Goal: Information Seeking & Learning: Learn about a topic

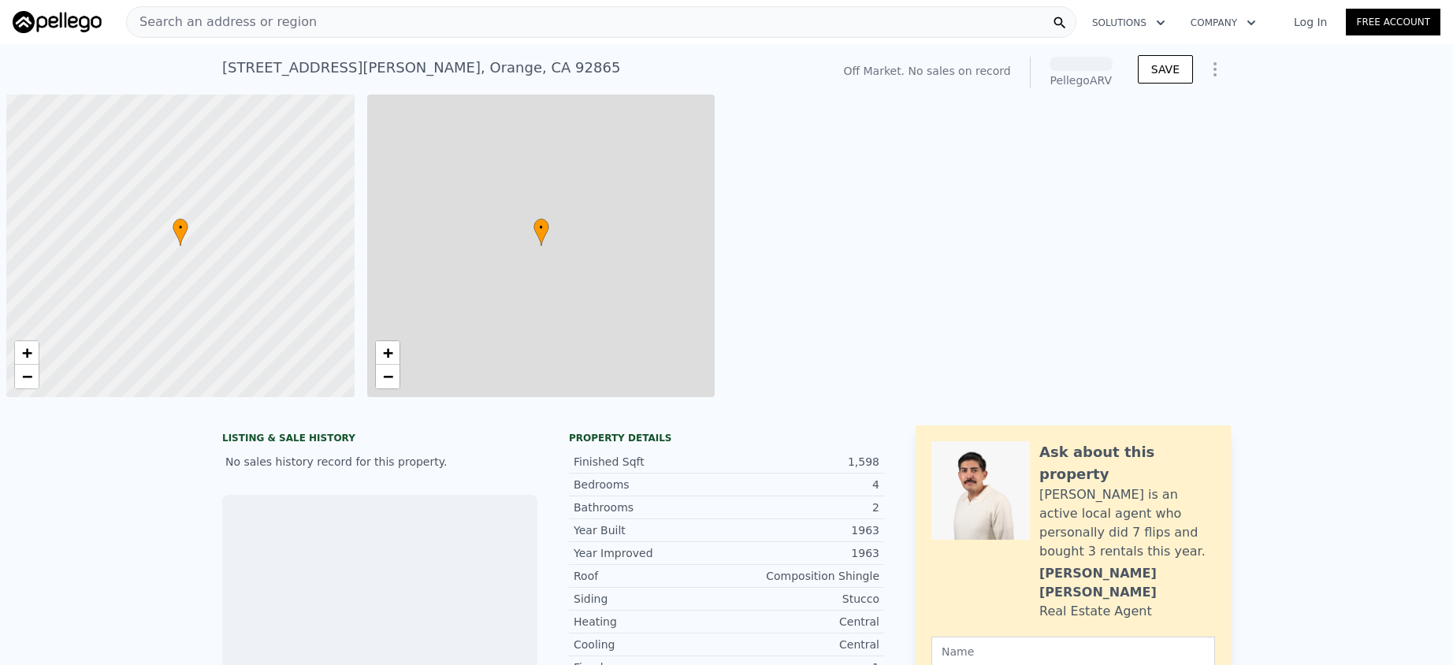
scroll to position [0, 6]
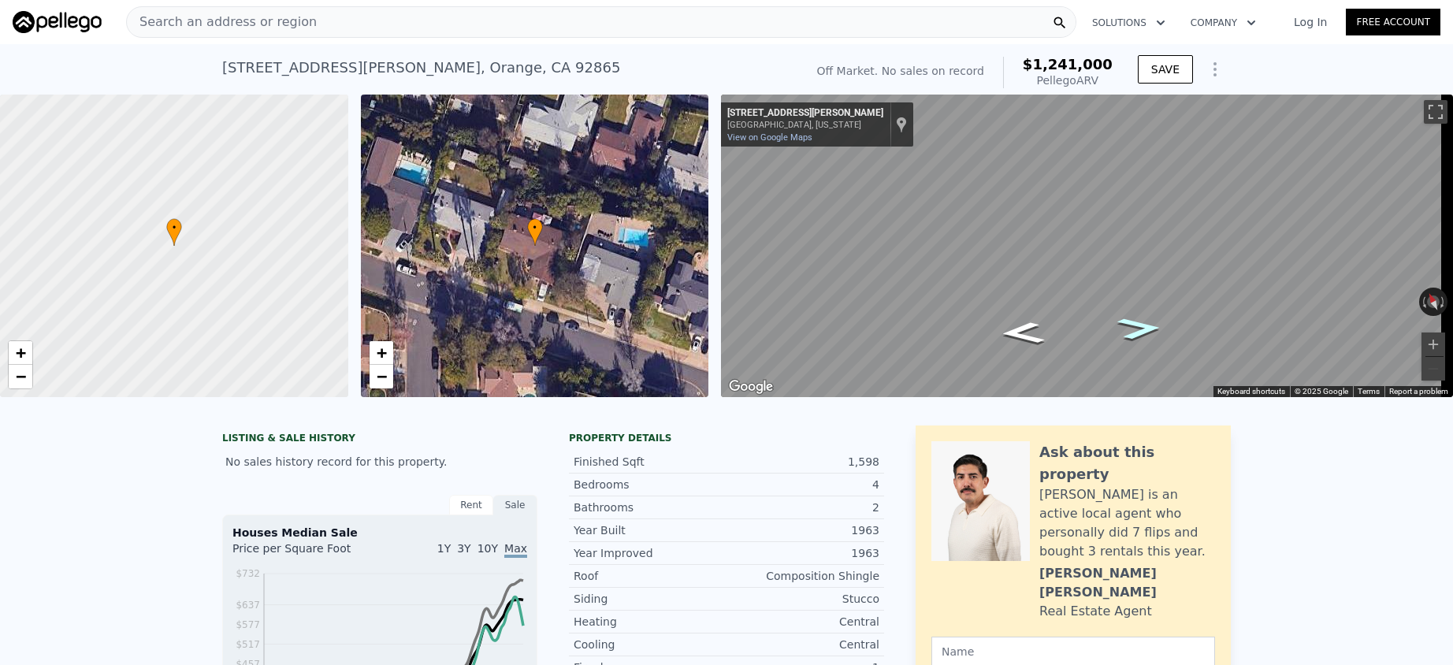
click at [1128, 325] on icon "Go East, N Butterfield Rd" at bounding box center [1139, 328] width 83 height 32
click at [842, 298] on div "Map" at bounding box center [1087, 246] width 732 height 303
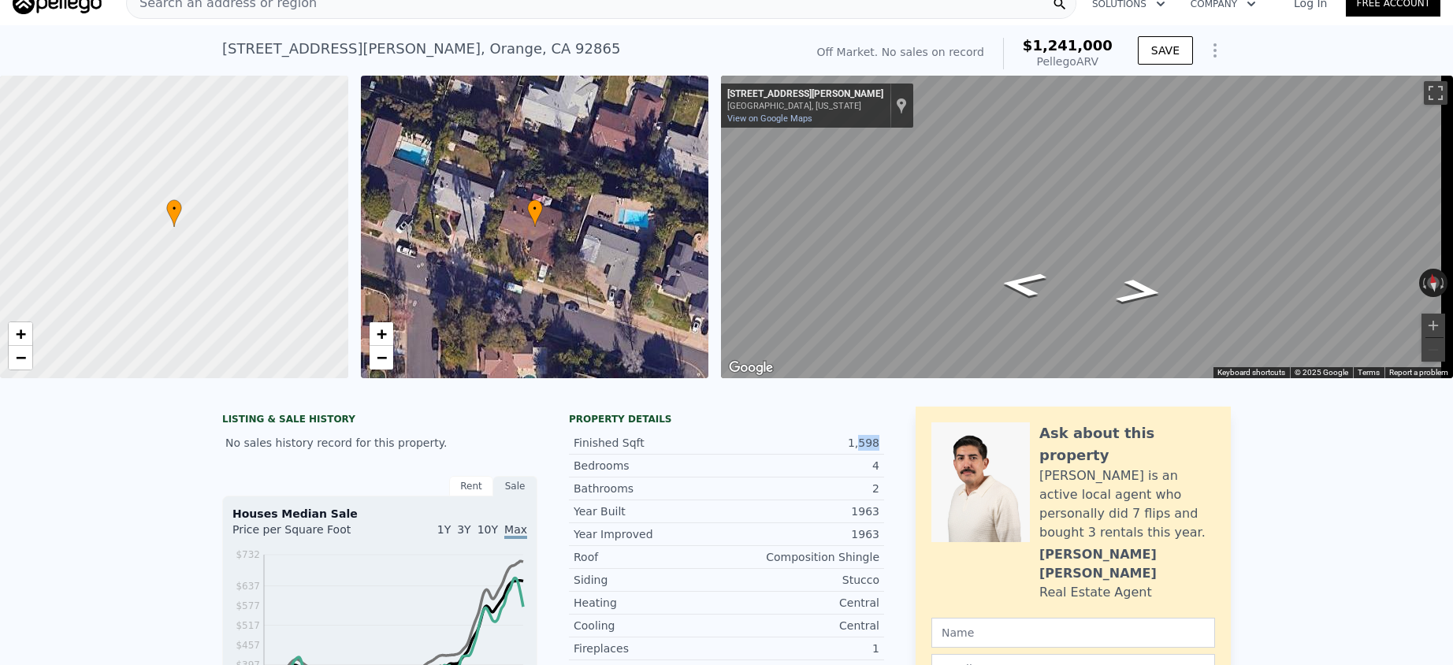
drag, startPoint x: 863, startPoint y: 461, endPoint x: 871, endPoint y: 466, distance: 9.6
click at [870, 455] on div "Finished Sqft 1,598" at bounding box center [726, 443] width 315 height 23
click at [871, 466] on div "Bedrooms 4" at bounding box center [726, 466] width 315 height 23
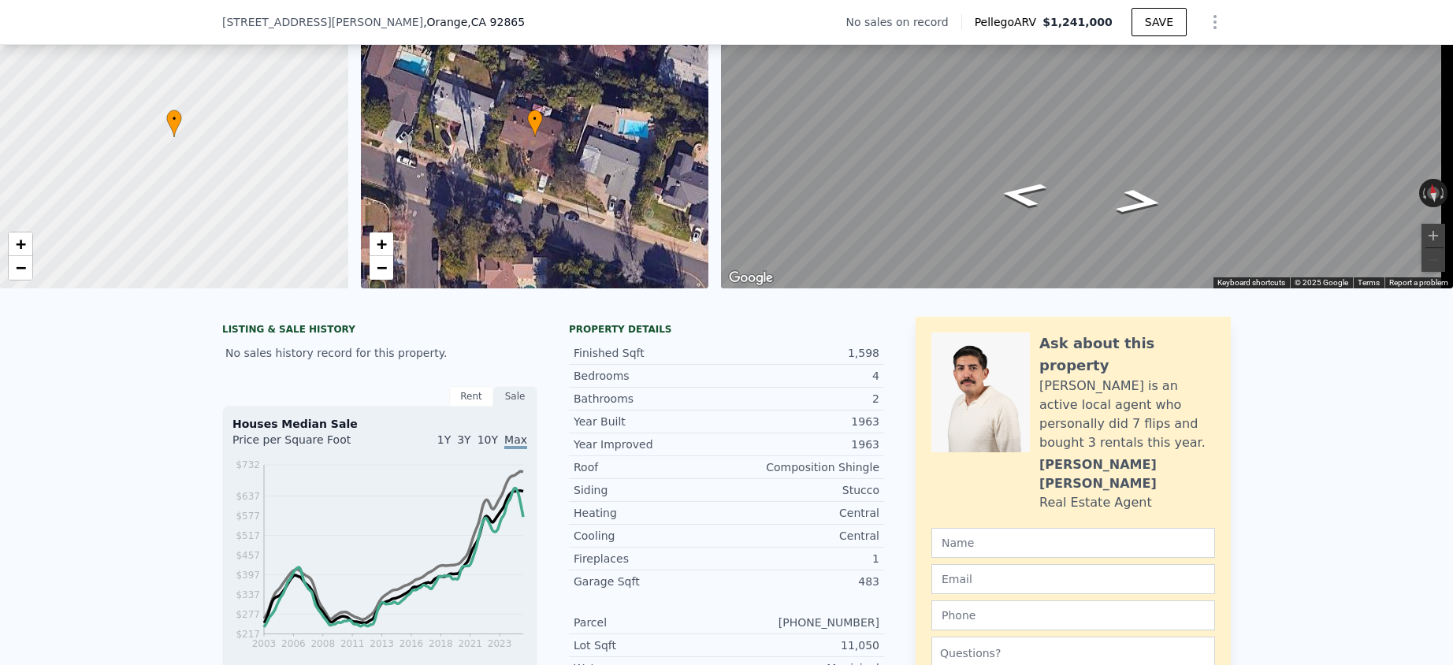
scroll to position [0, 0]
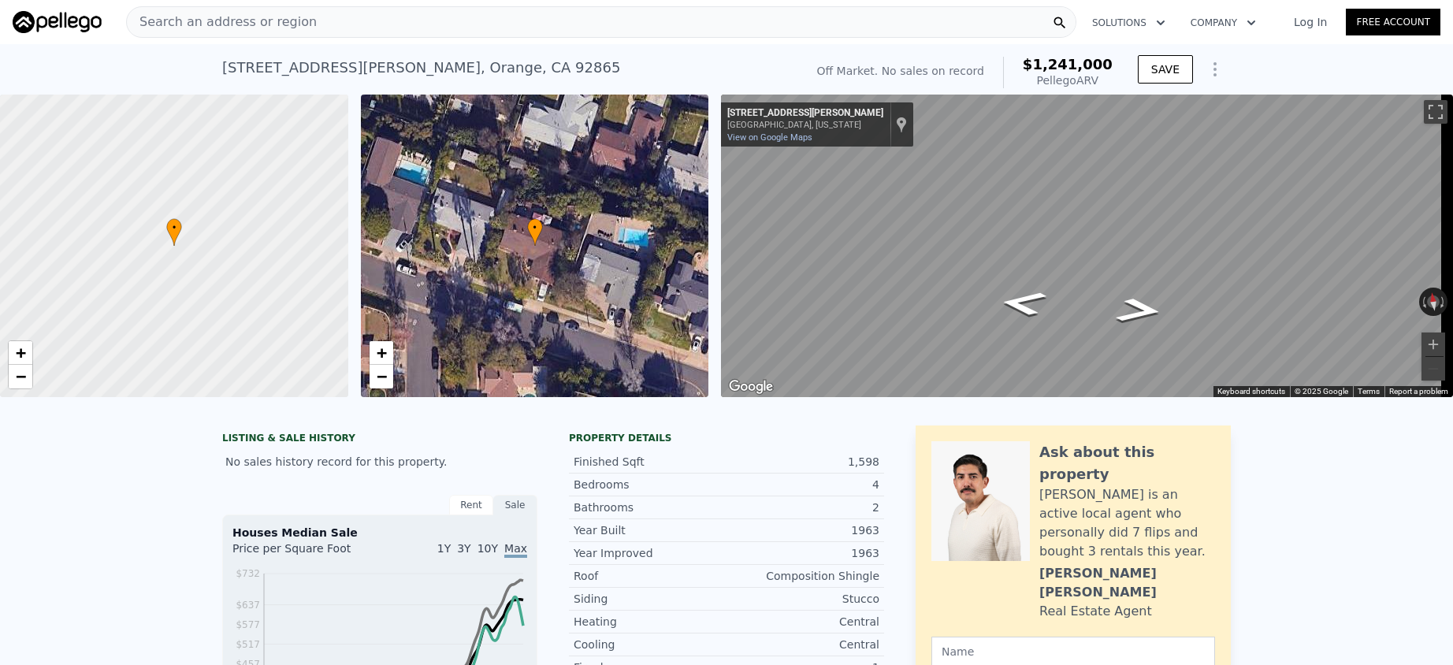
click at [549, 256] on div "• + −" at bounding box center [535, 246] width 348 height 303
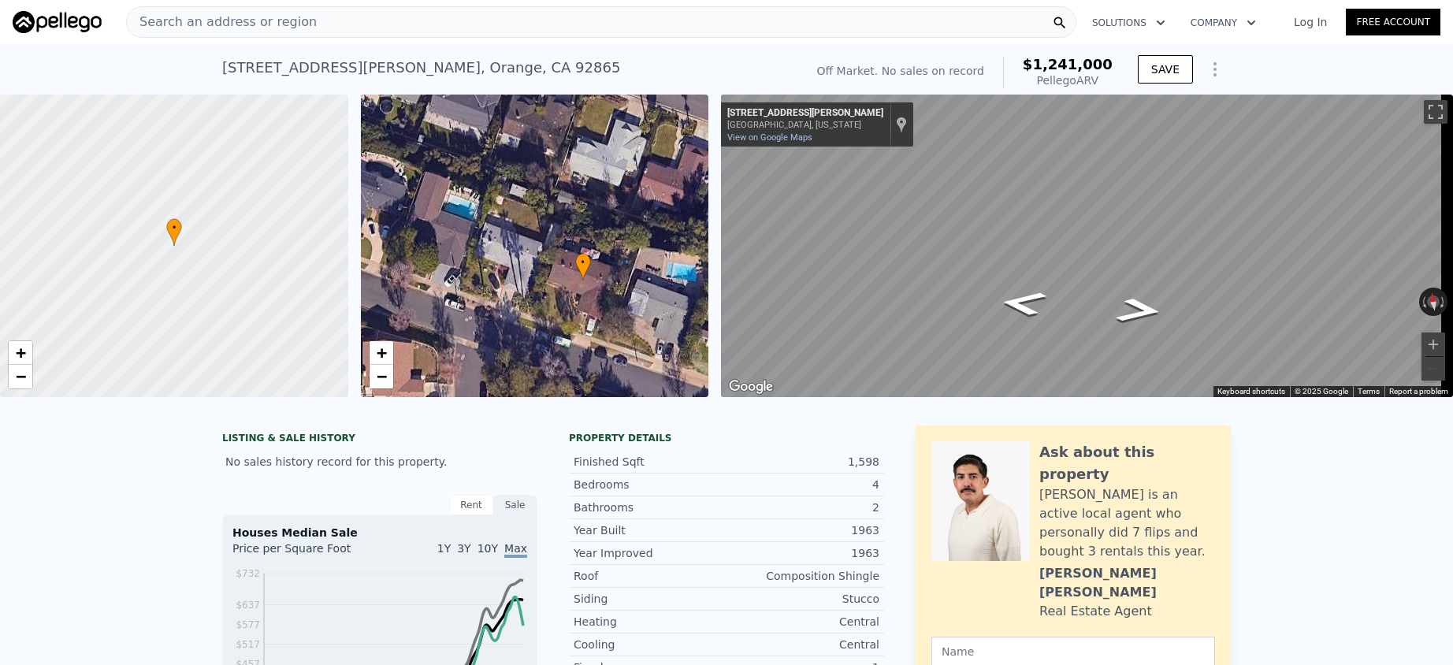
drag, startPoint x: 524, startPoint y: 240, endPoint x: 575, endPoint y: 277, distance: 63.7
click at [575, 277] on div "• + −" at bounding box center [535, 246] width 348 height 303
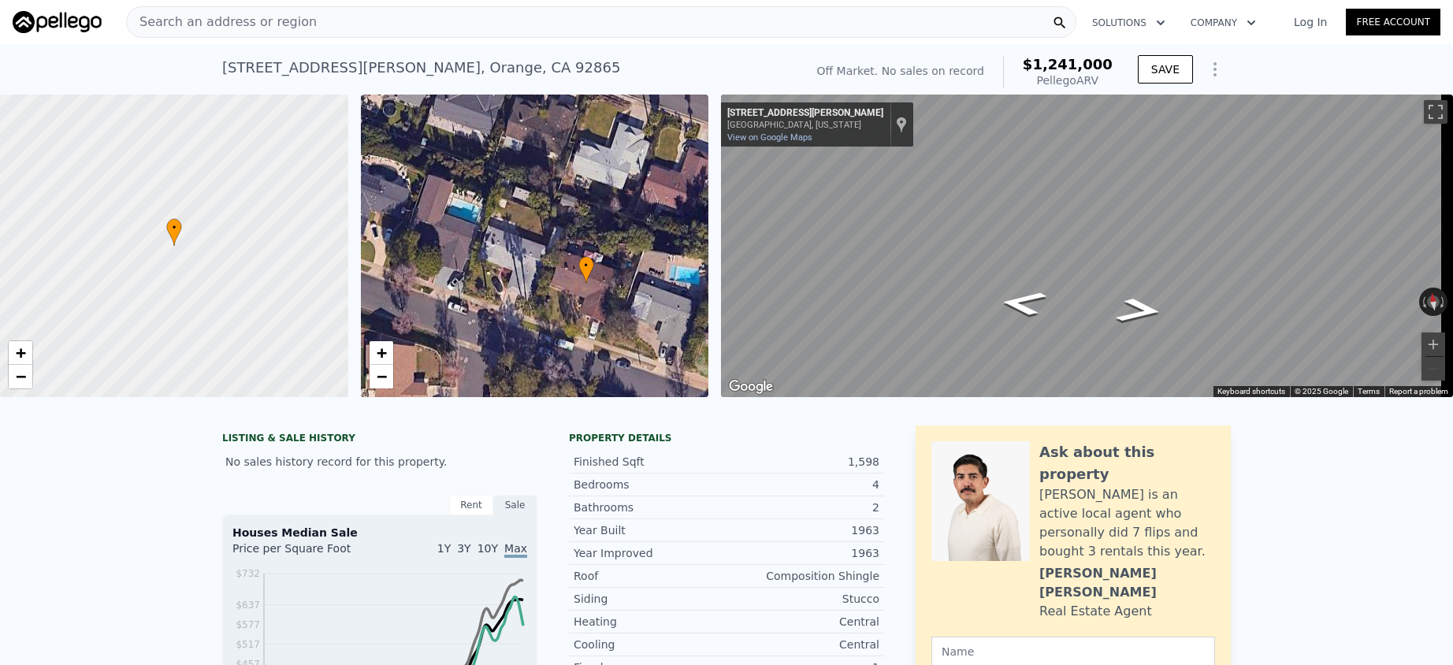
click at [584, 275] on icon at bounding box center [585, 270] width 14 height 27
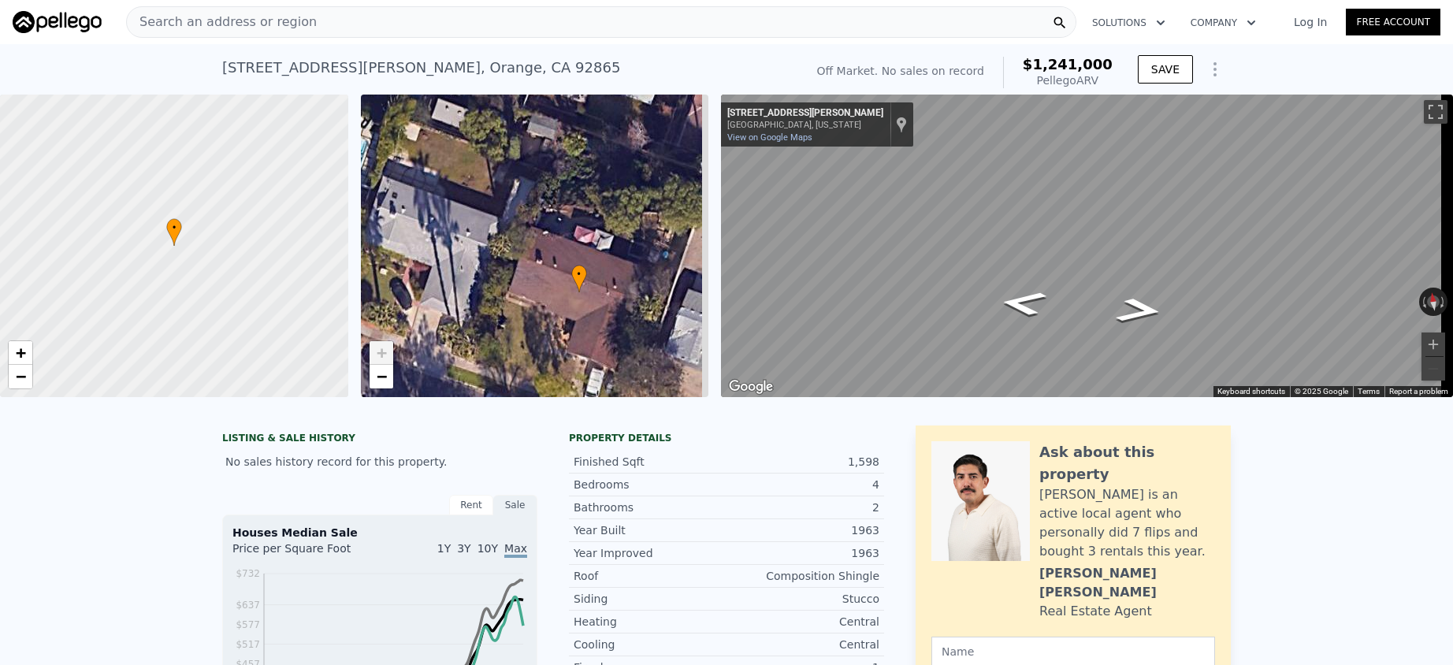
drag, startPoint x: 630, startPoint y: 280, endPoint x: 574, endPoint y: 288, distance: 56.5
click at [574, 288] on div "• + −" at bounding box center [535, 246] width 348 height 303
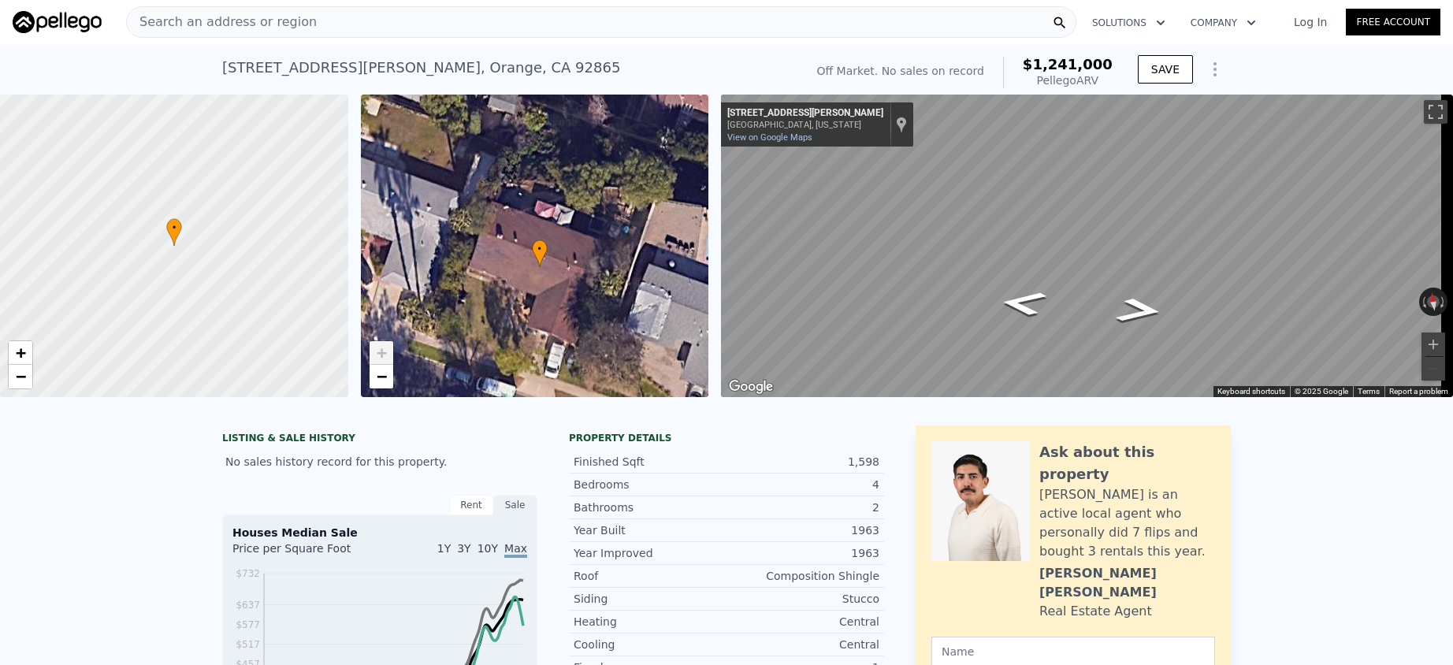
drag, startPoint x: 612, startPoint y: 329, endPoint x: 620, endPoint y: 296, distance: 34.0
click at [620, 296] on div "• + −" at bounding box center [535, 246] width 348 height 303
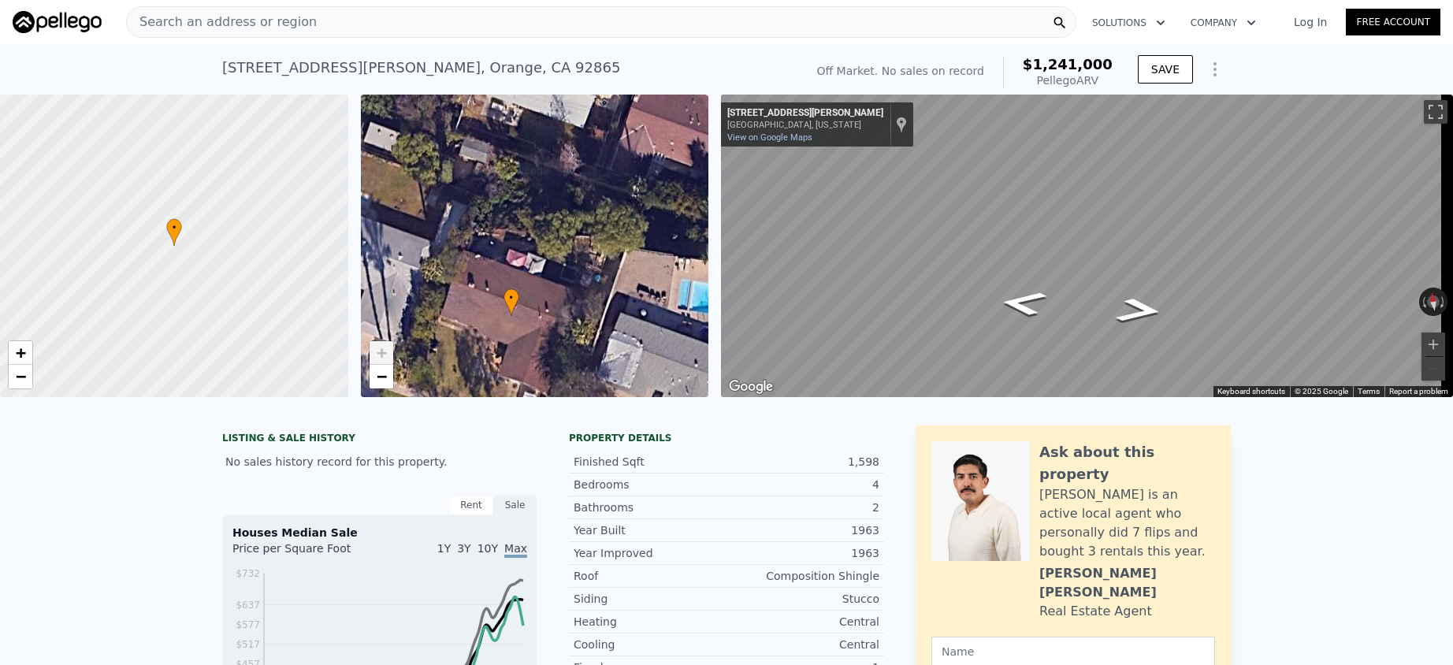
drag, startPoint x: 607, startPoint y: 192, endPoint x: 566, endPoint y: 254, distance: 73.4
click at [566, 254] on div "• + −" at bounding box center [535, 246] width 348 height 303
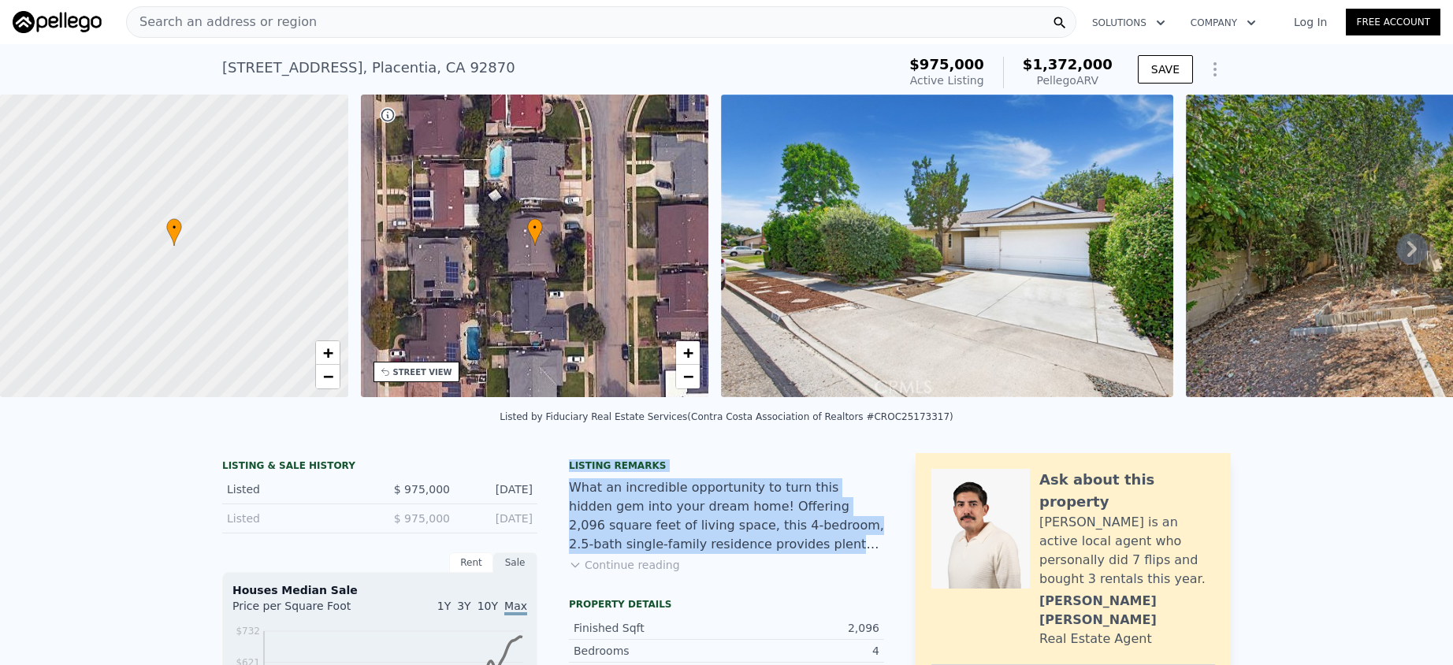
drag, startPoint x: 664, startPoint y: 492, endPoint x: 714, endPoint y: 547, distance: 74.2
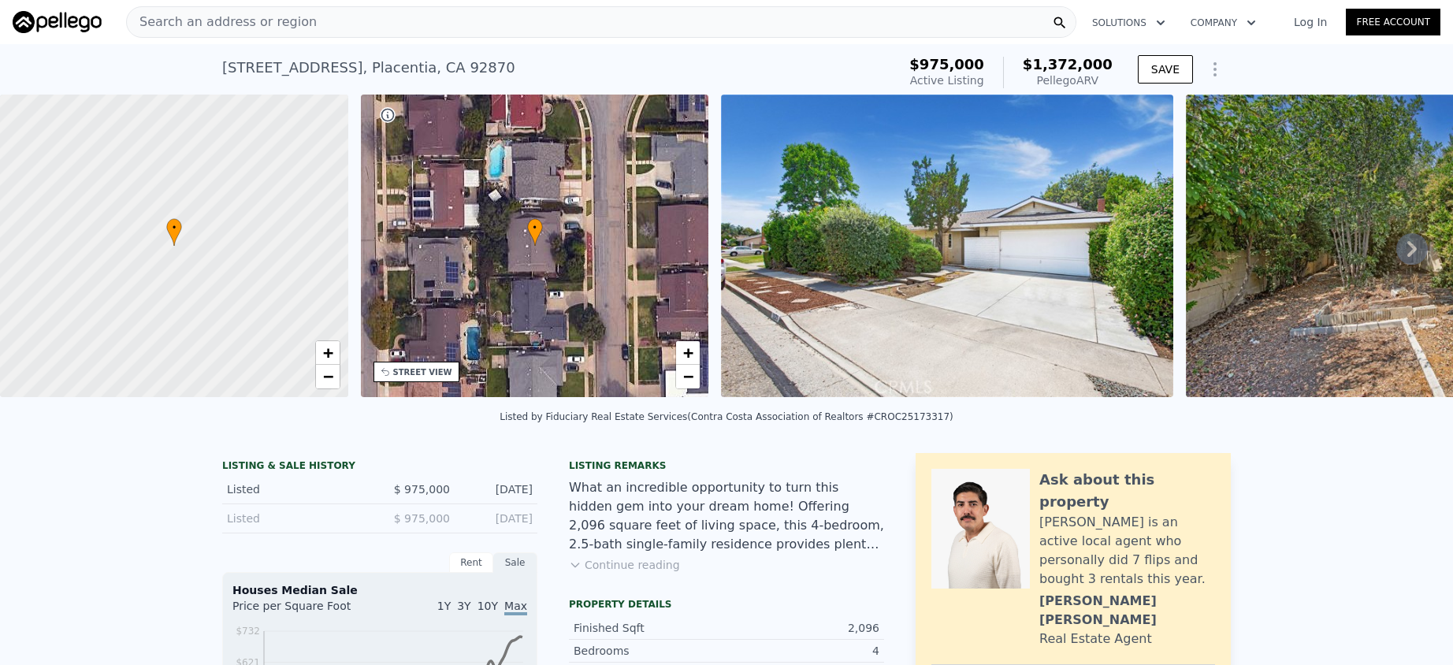
click at [719, 546] on div "What an incredible opportunity to turn this hidden gem into your dream home! Of…" at bounding box center [726, 516] width 315 height 76
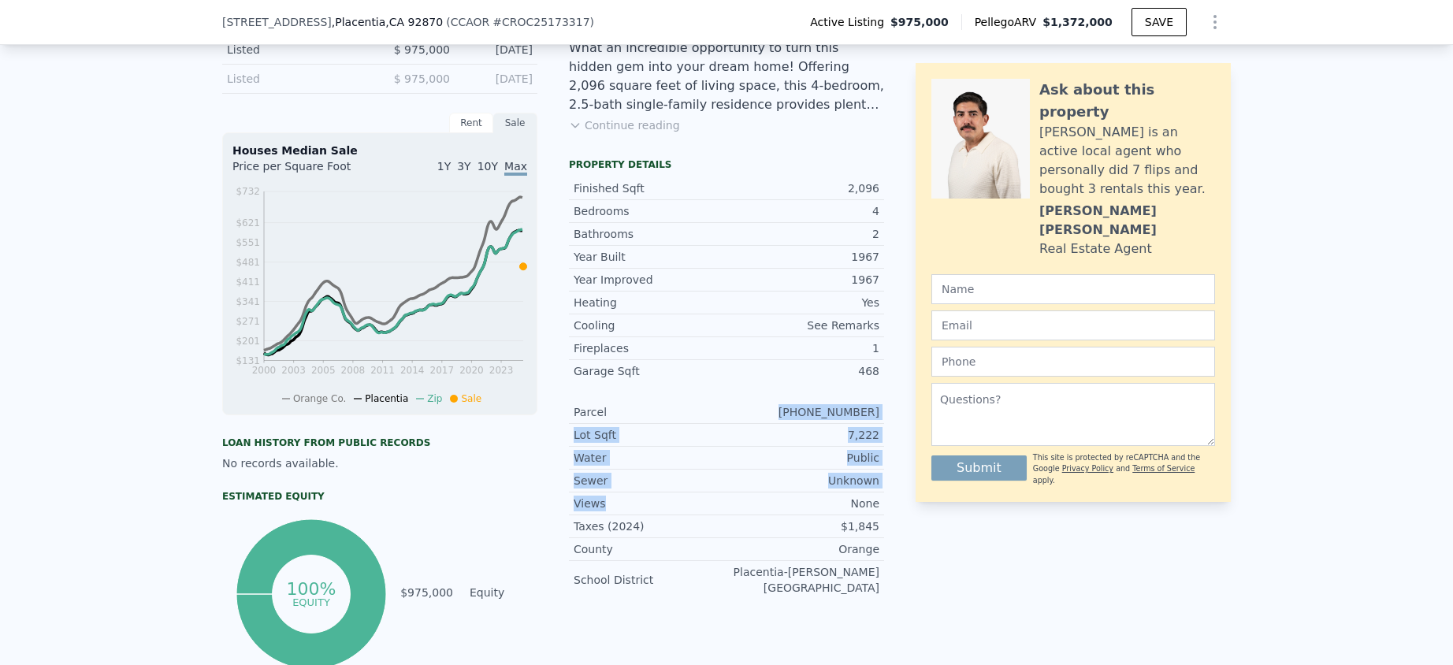
drag, startPoint x: 675, startPoint y: 497, endPoint x: 672, endPoint y: 519, distance: 22.3
click at [672, 519] on div "Parcel [PHONE_NUMBER] Lot Sqft 7,222 Water Public Sewer Unknown Views None Taxe…" at bounding box center [726, 500] width 315 height 198
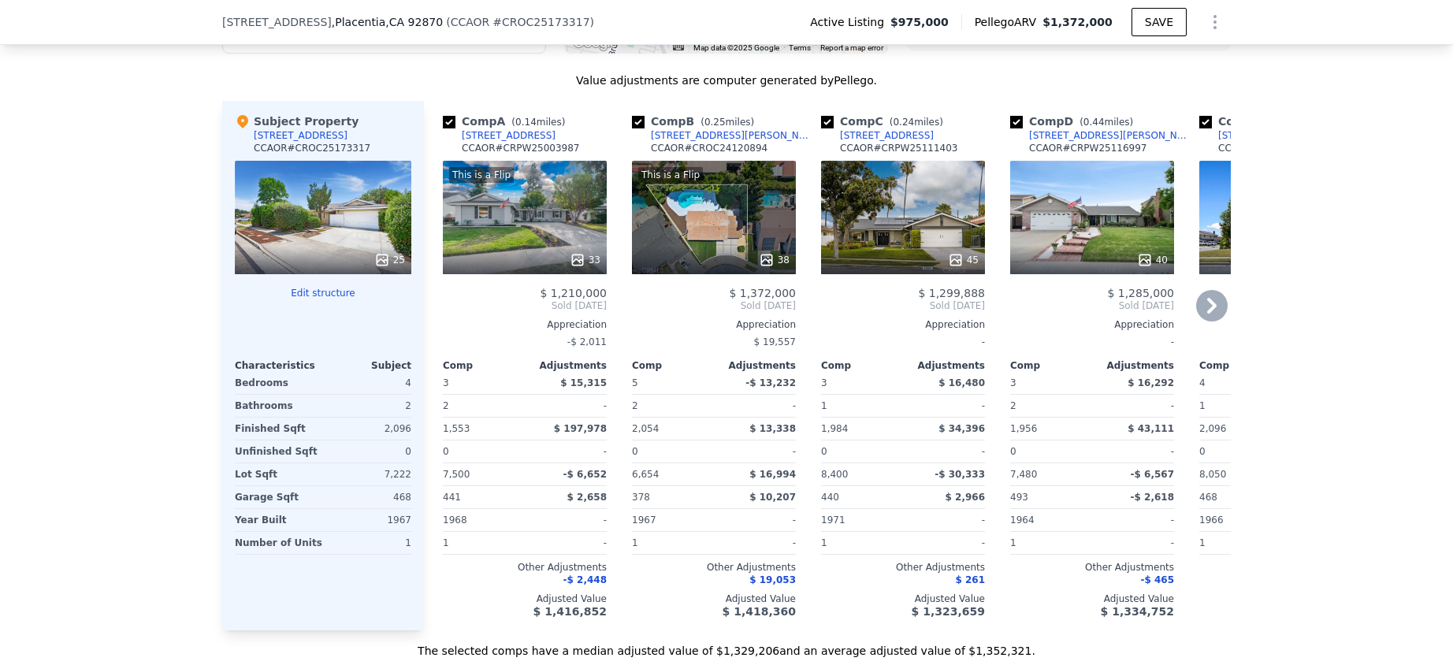
scroll to position [1572, 0]
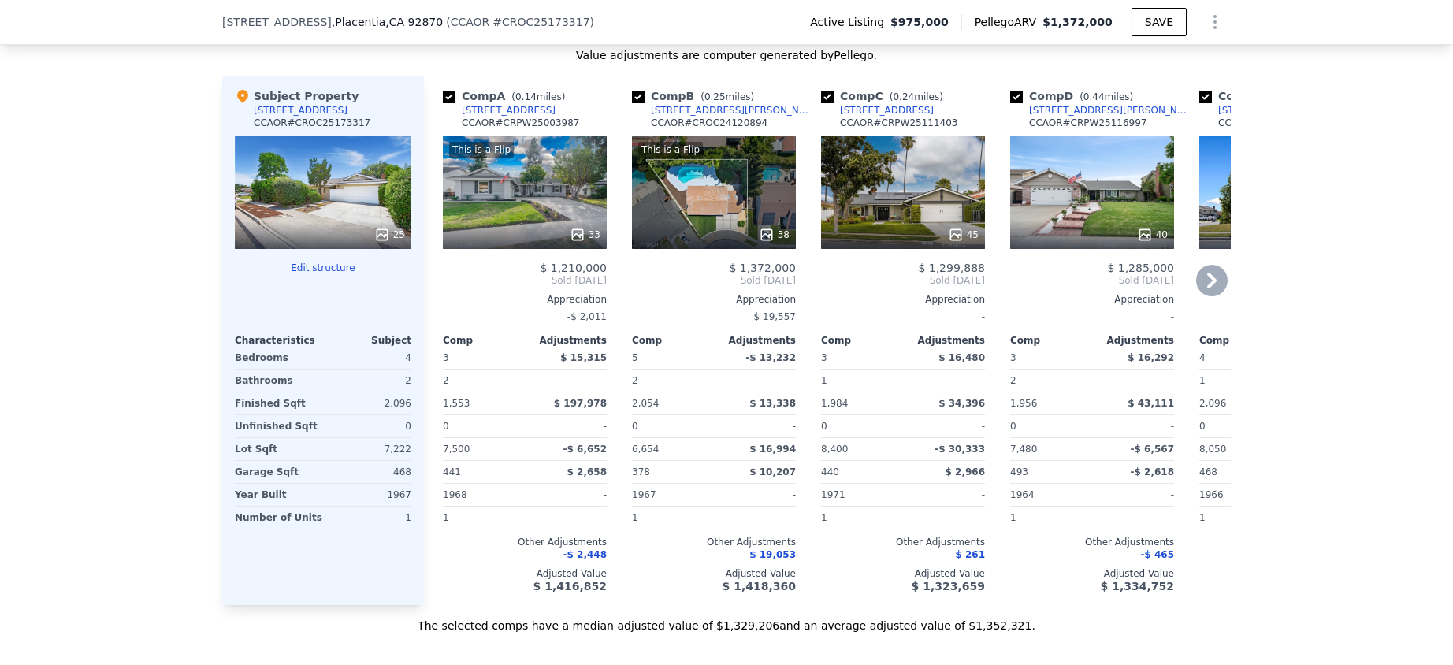
click at [1209, 287] on icon at bounding box center [1212, 281] width 32 height 32
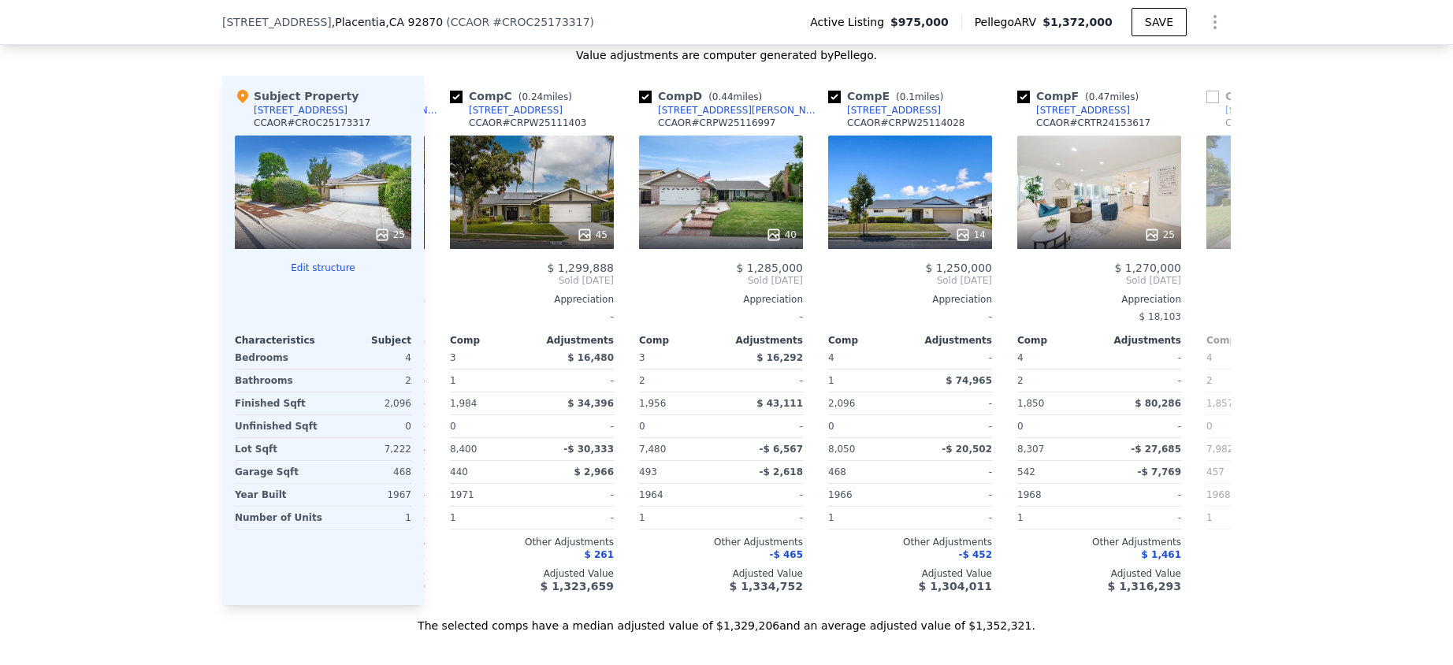
scroll to position [0, 378]
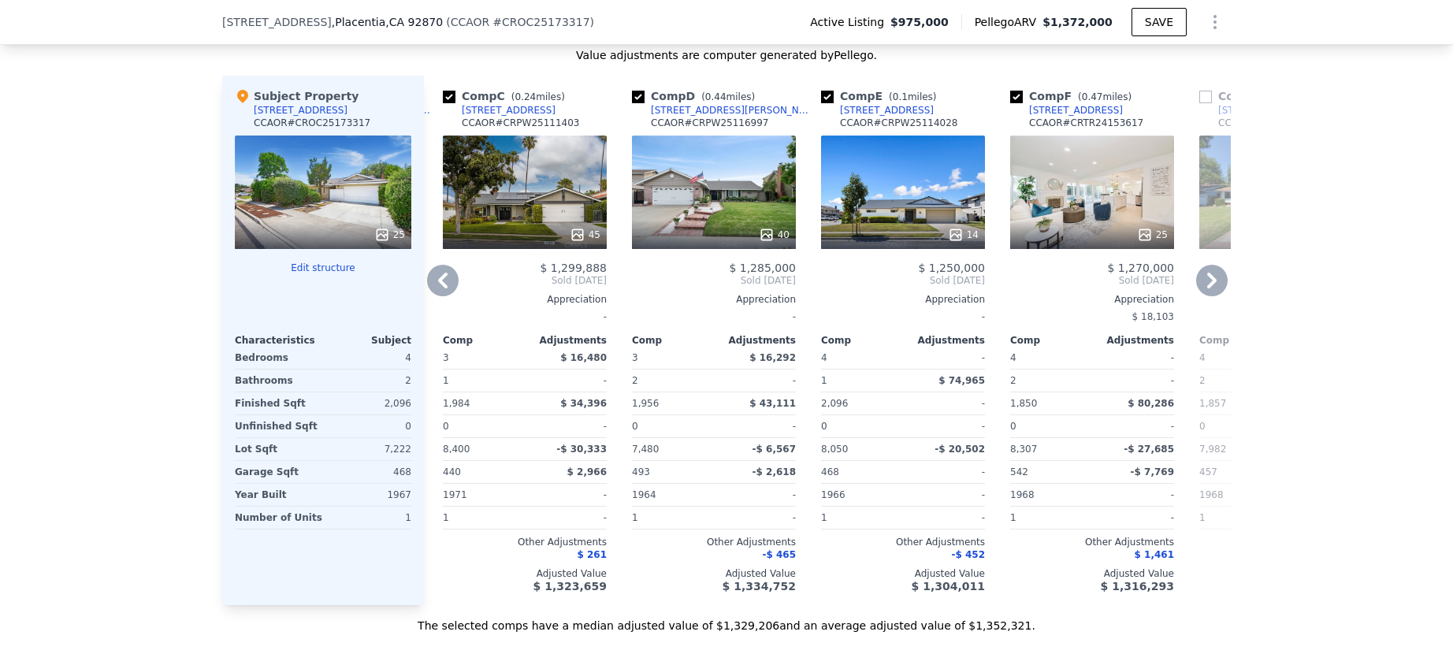
click at [1209, 287] on icon at bounding box center [1212, 281] width 32 height 32
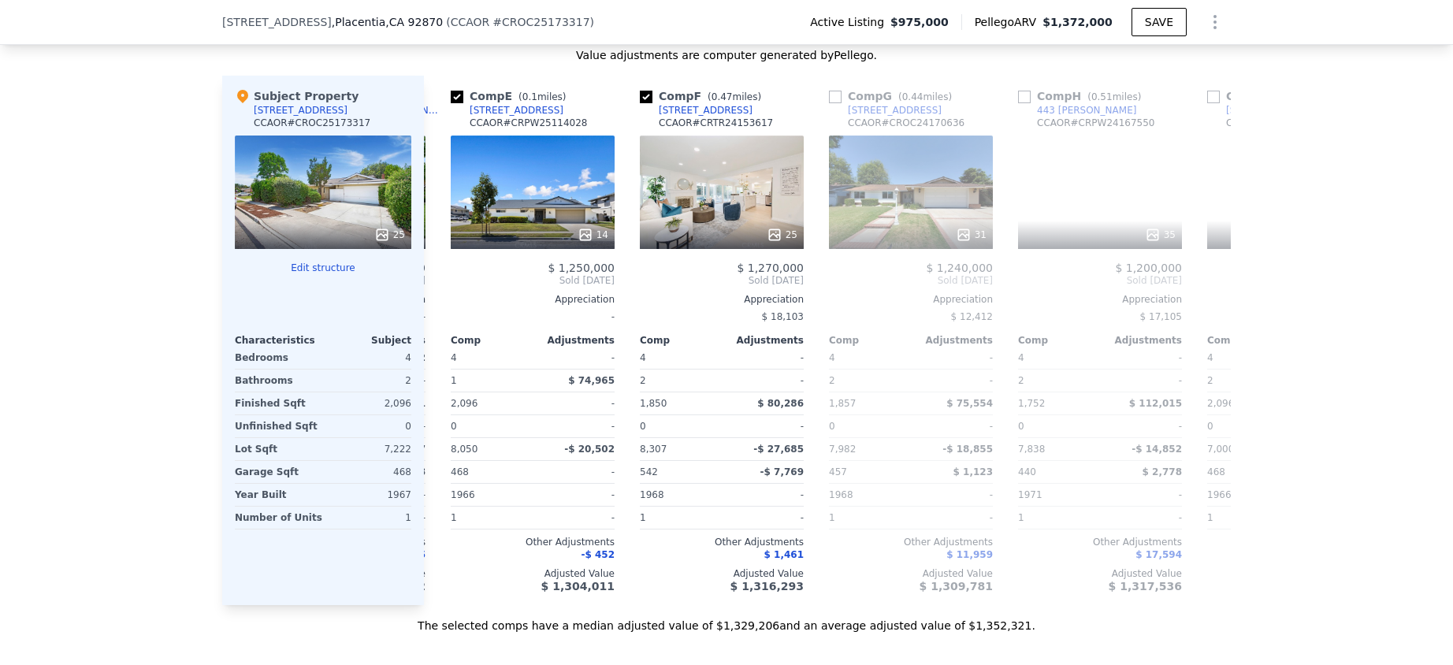
scroll to position [0, 756]
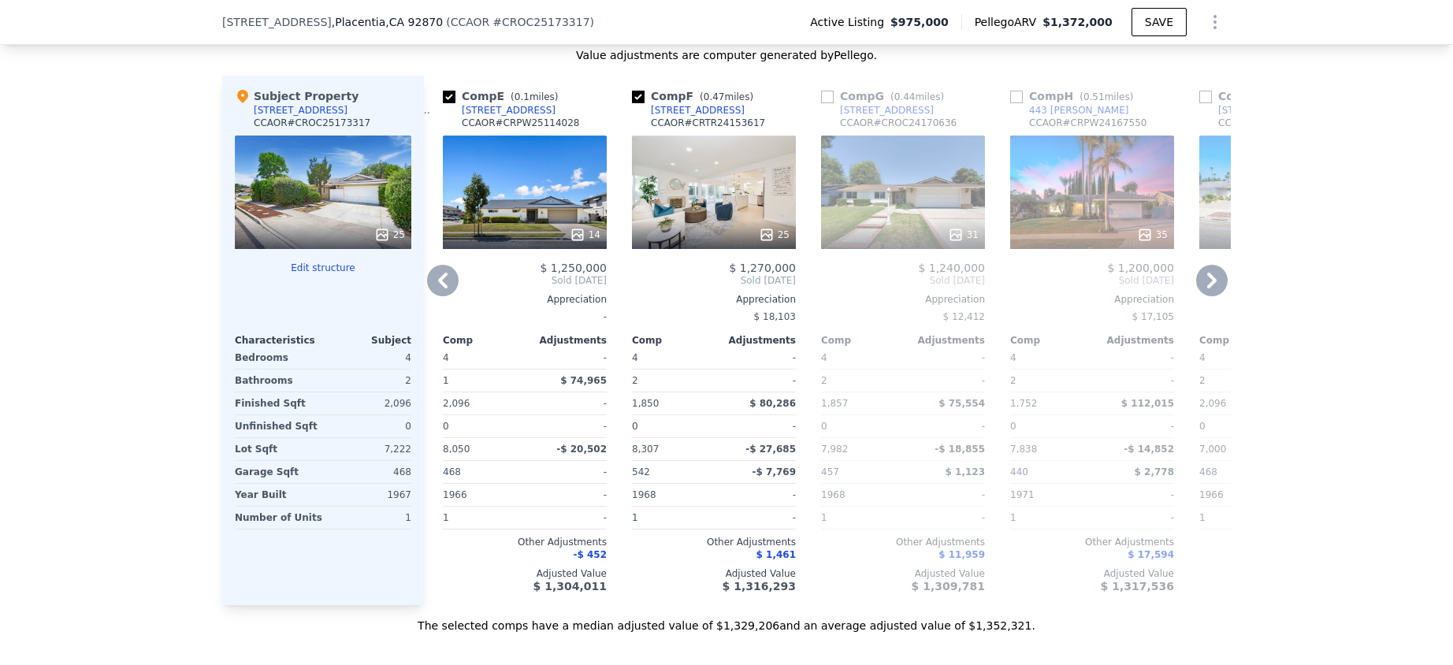
click at [1209, 287] on icon at bounding box center [1212, 281] width 32 height 32
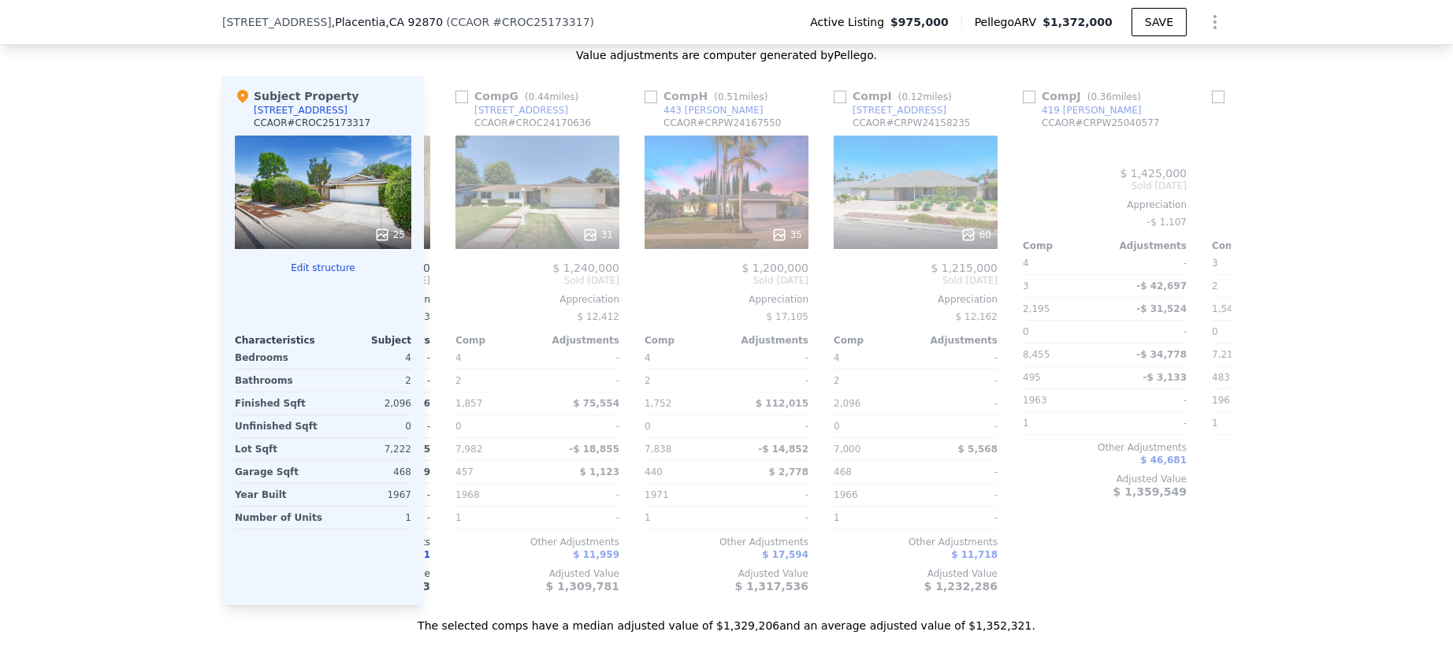
scroll to position [0, 1135]
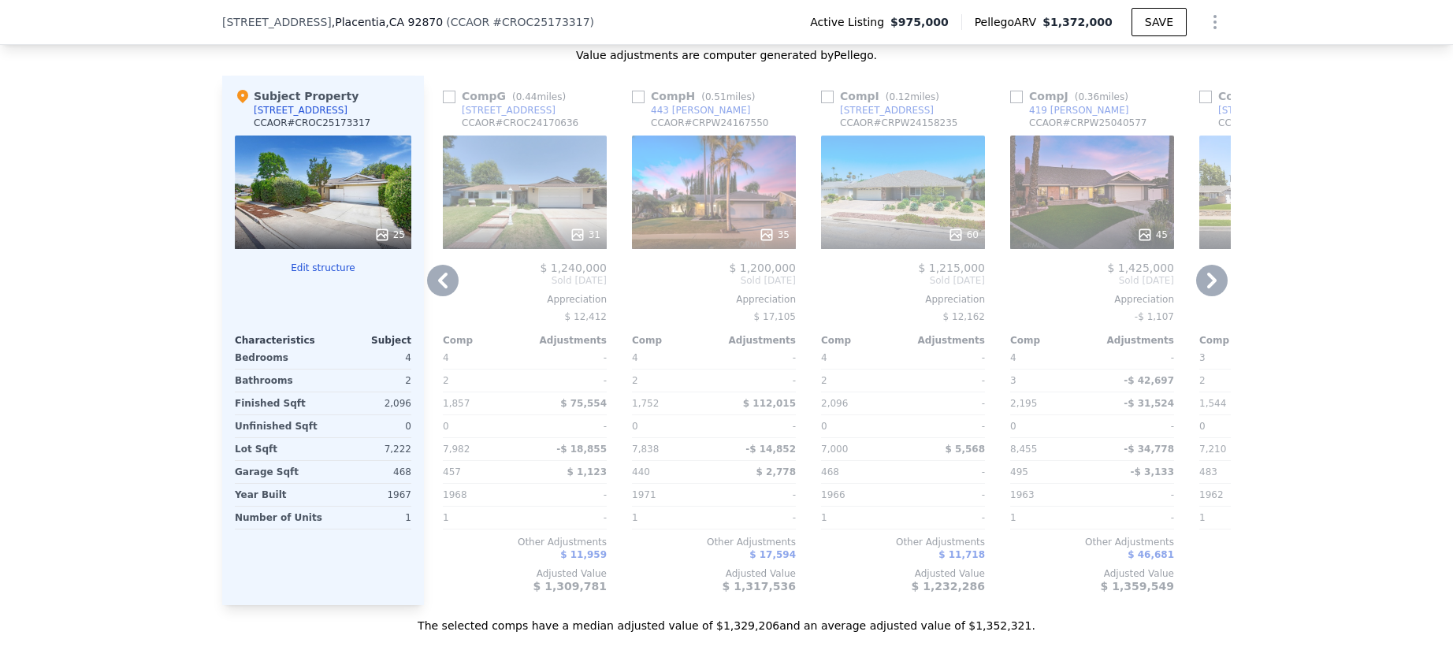
click at [1209, 287] on icon at bounding box center [1212, 281] width 32 height 32
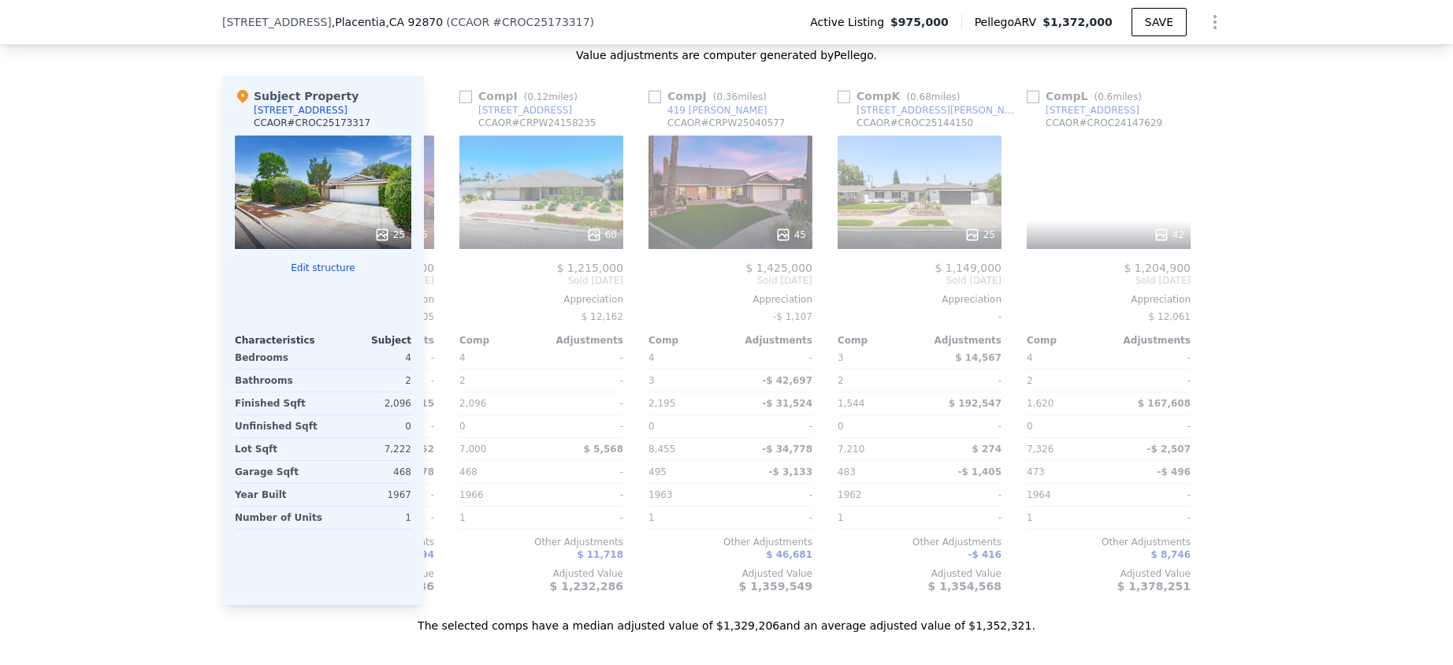
scroll to position [0, 1500]
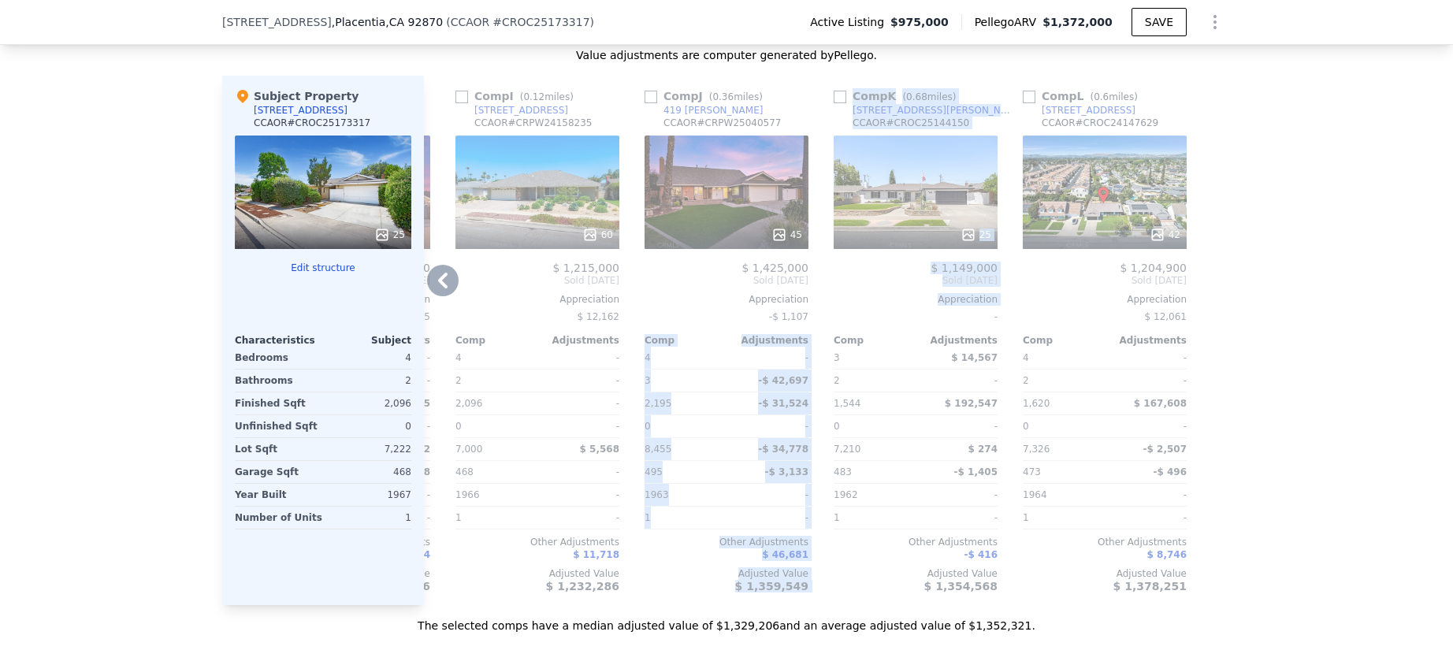
drag, startPoint x: 807, startPoint y: 319, endPoint x: 912, endPoint y: 324, distance: 104.9
click at [979, 323] on div "Comp A ( 0.14 miles) [STREET_ADDRESS] CCAOR # CRPW25003987 This is a Flip 33 $ …" at bounding box center [827, 340] width 807 height 529
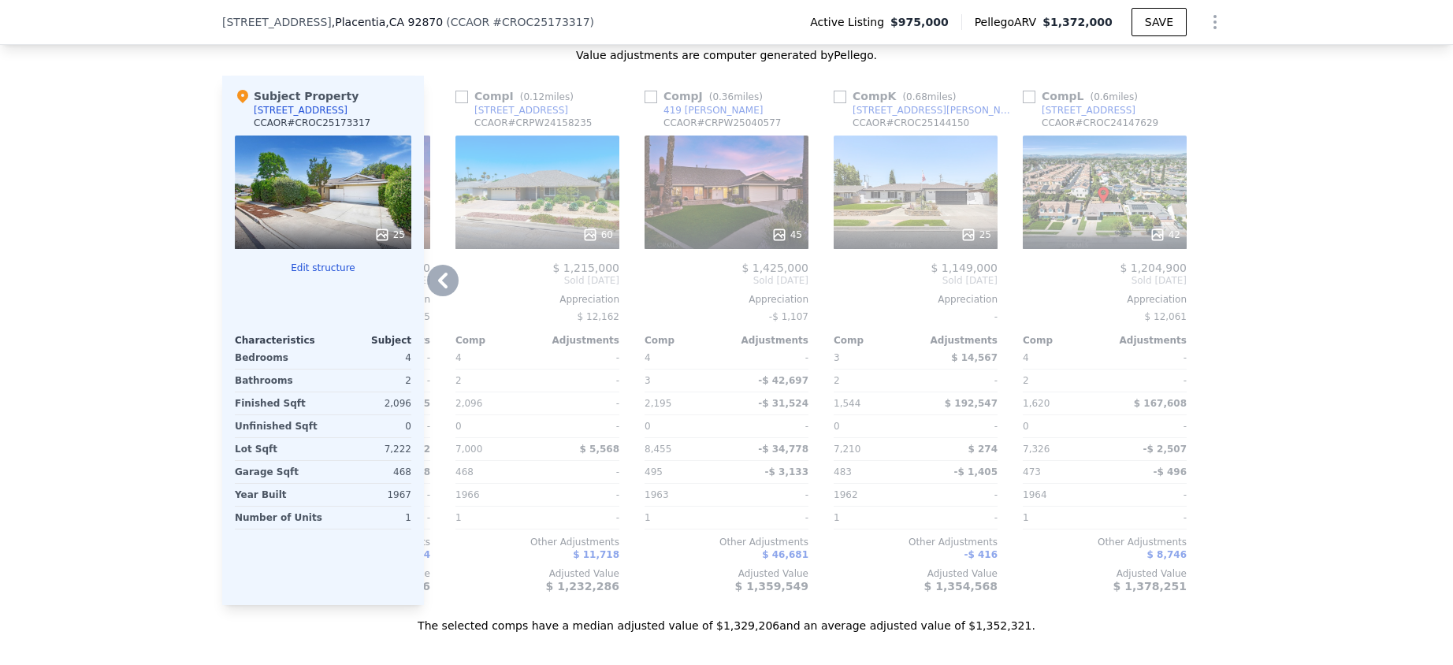
click at [440, 293] on icon at bounding box center [443, 281] width 32 height 32
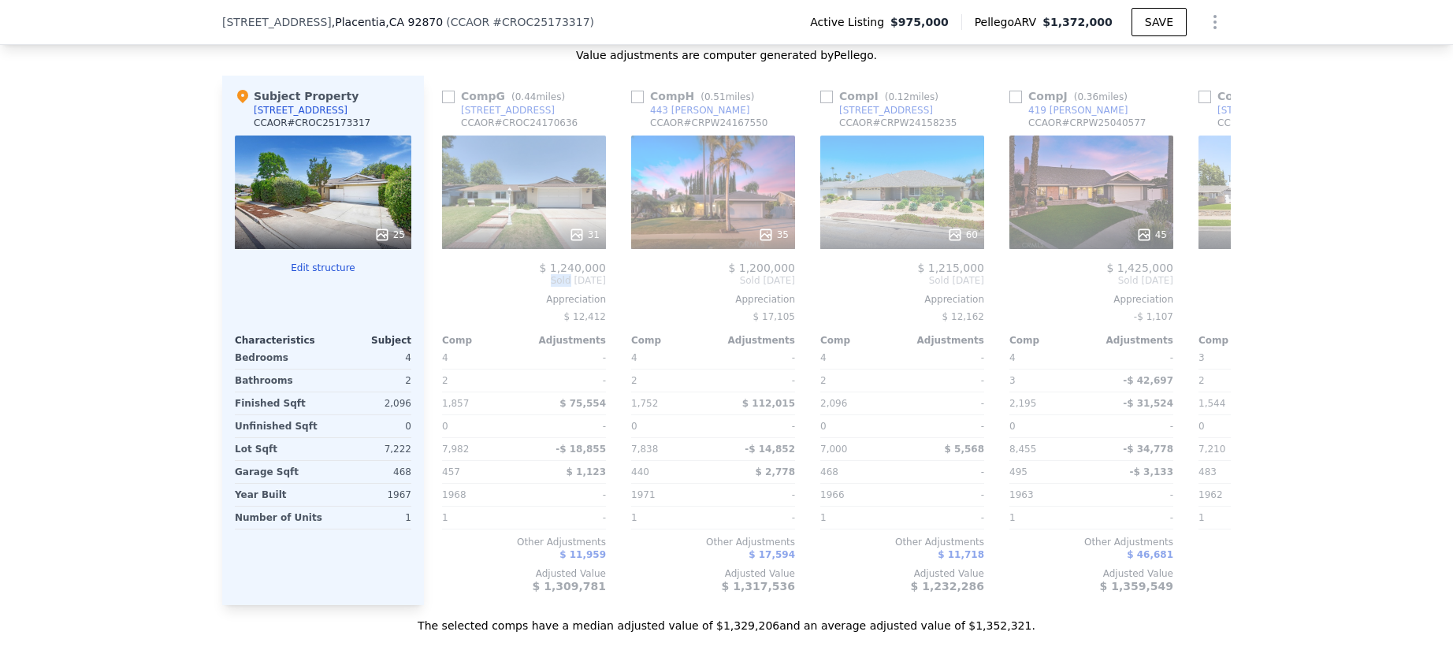
click at [440, 293] on div "Comp A ( 0.14 miles) [STREET_ADDRESS] CCAOR # CRPW25003987 This is a Flip 33 $ …" at bounding box center [827, 340] width 807 height 529
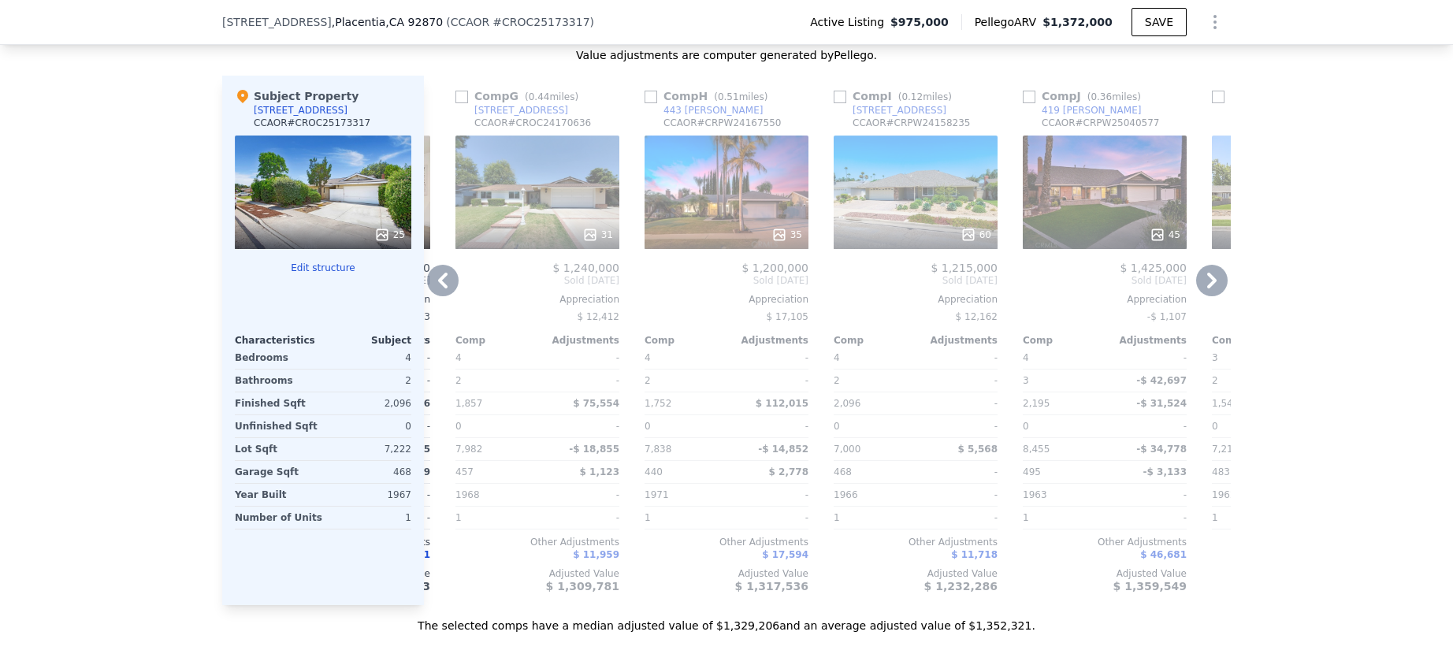
click at [437, 284] on icon at bounding box center [443, 281] width 32 height 32
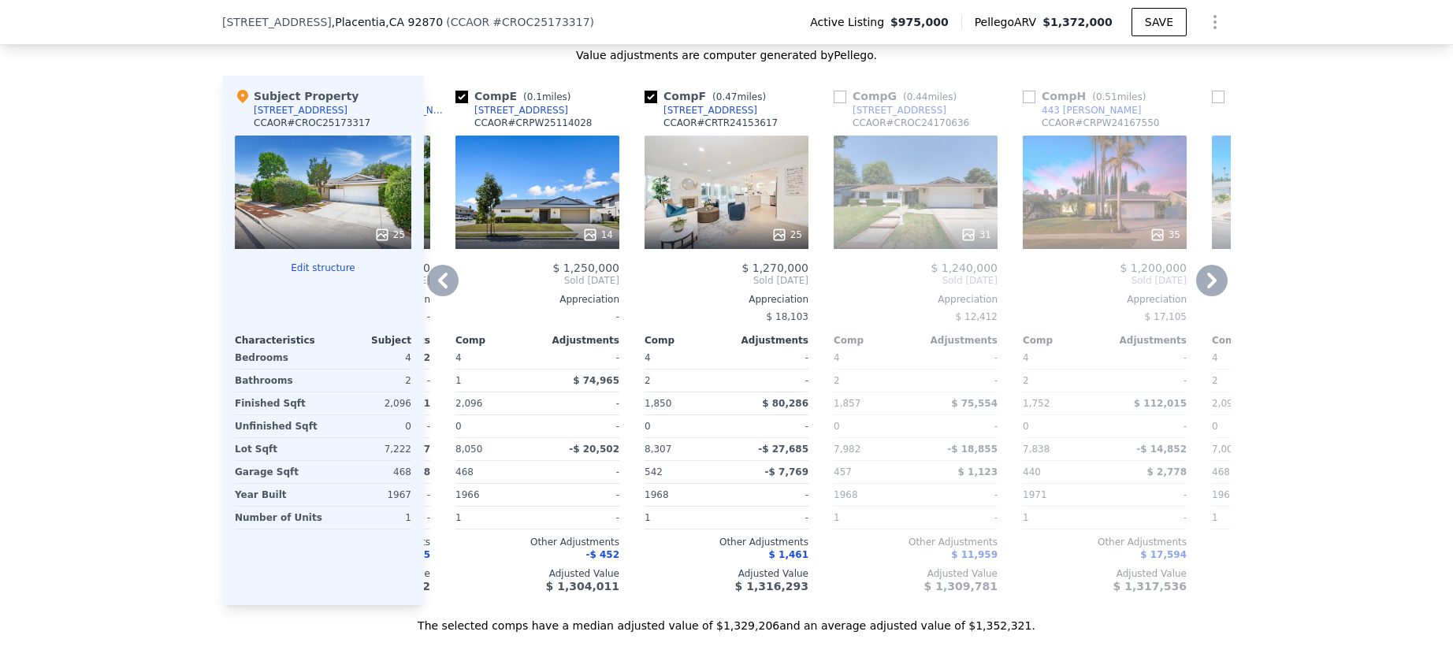
click at [439, 289] on icon at bounding box center [443, 281] width 32 height 32
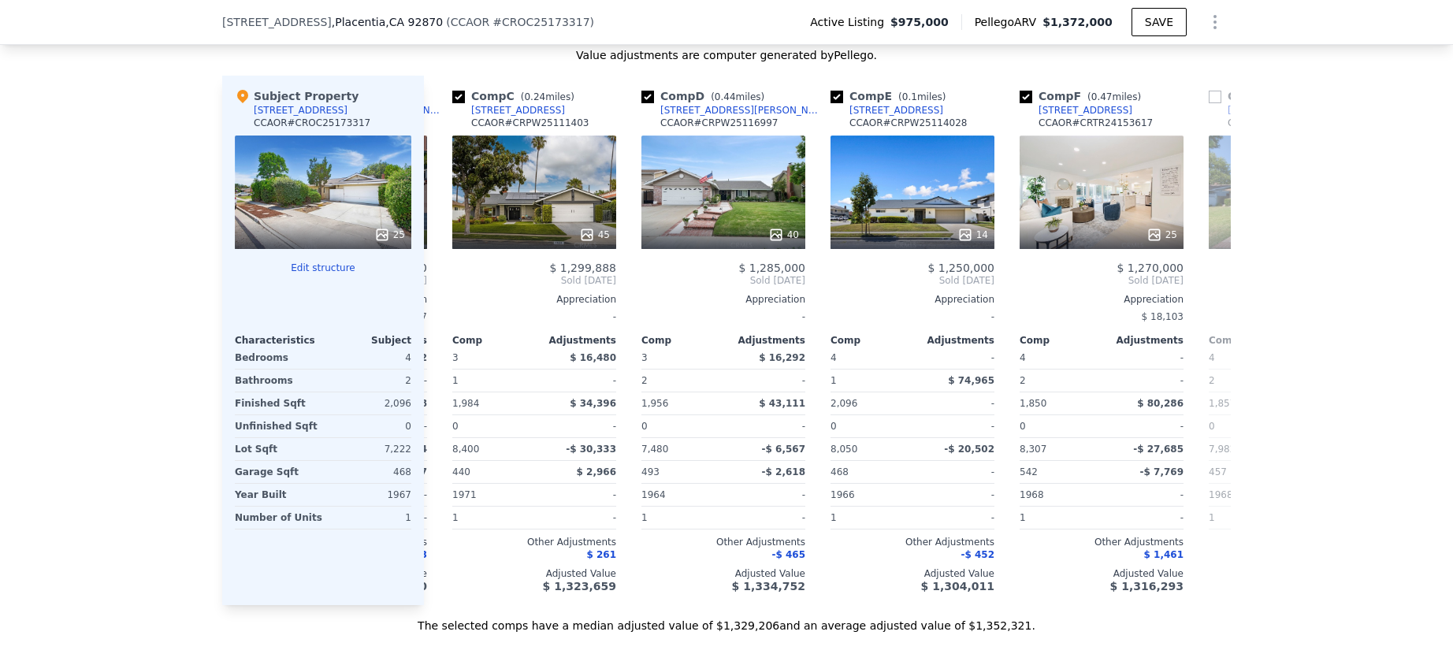
scroll to position [0, 366]
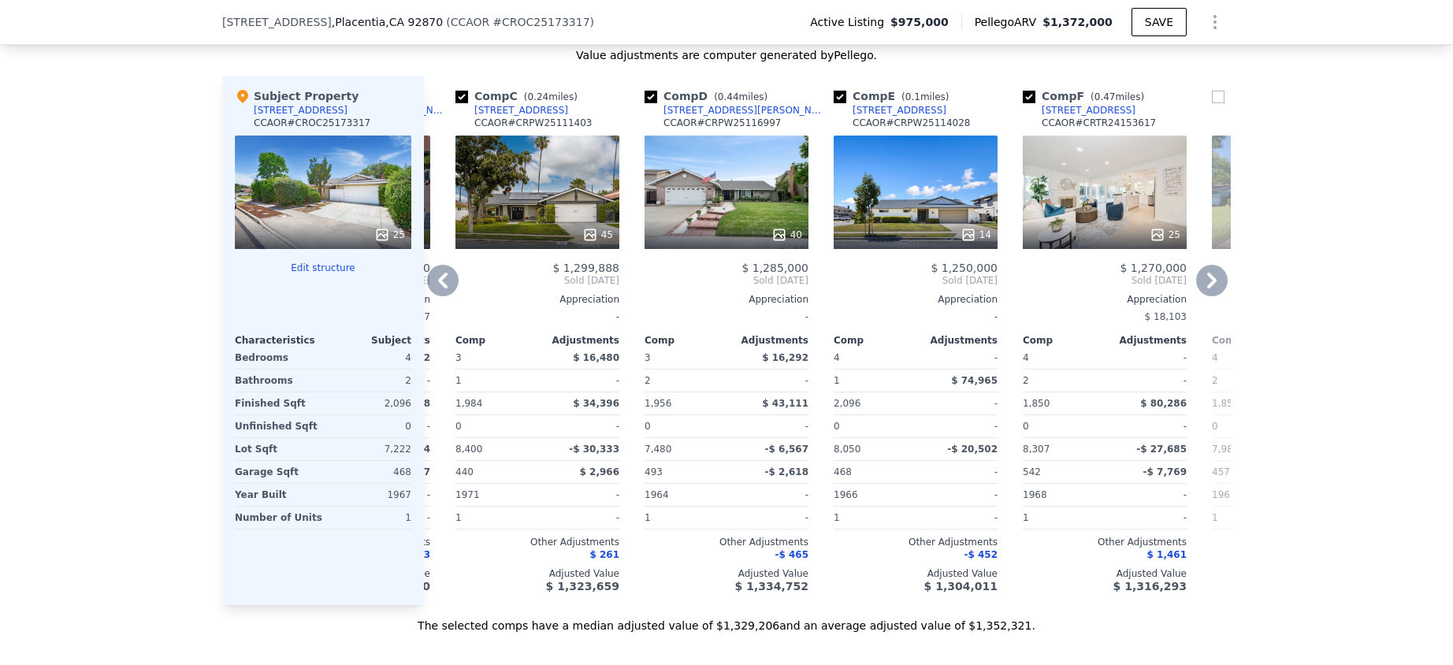
click at [439, 289] on icon at bounding box center [443, 281] width 32 height 32
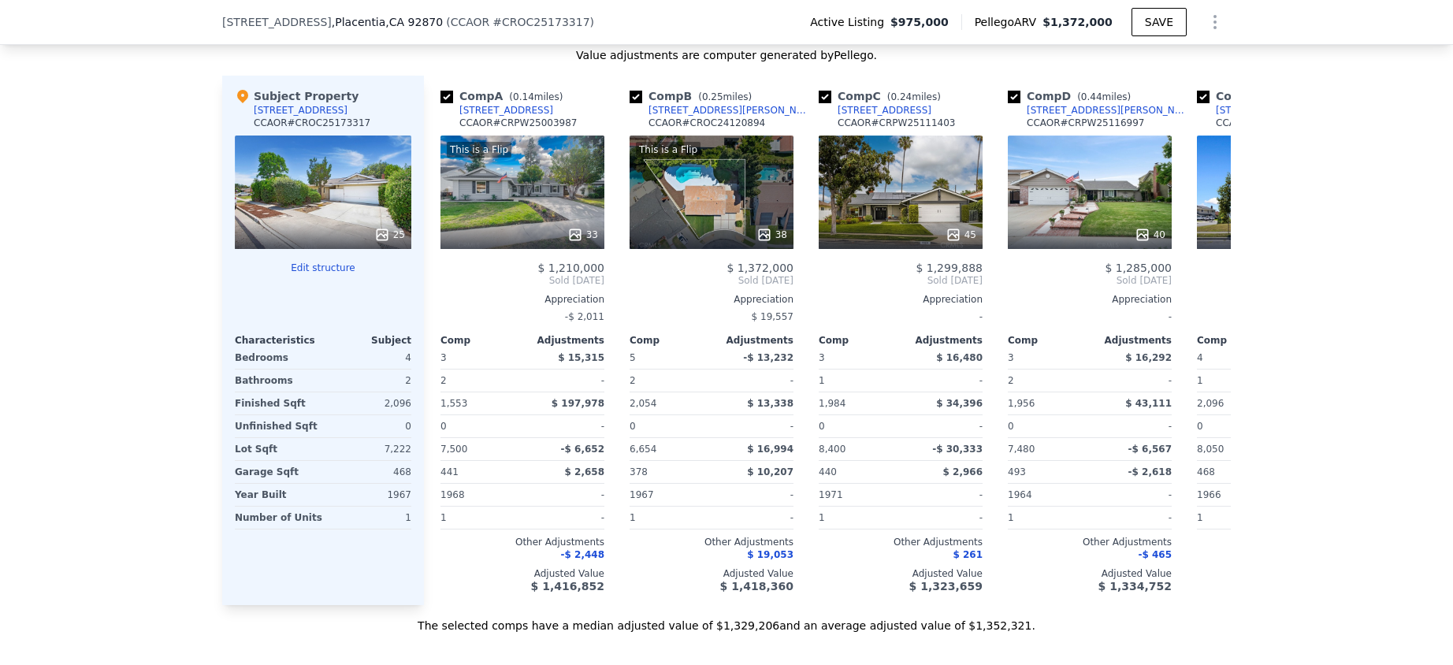
scroll to position [0, 0]
